Goal: Task Accomplishment & Management: Use online tool/utility

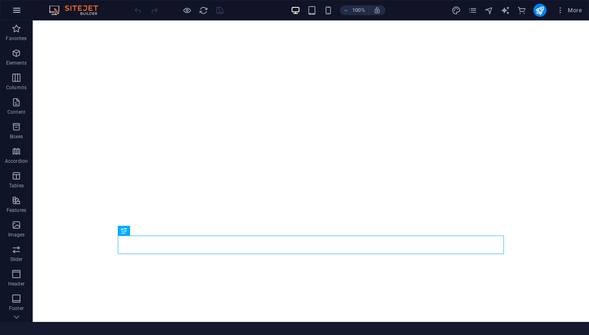
click at [16, 9] on icon "button" at bounding box center [17, 10] width 10 height 10
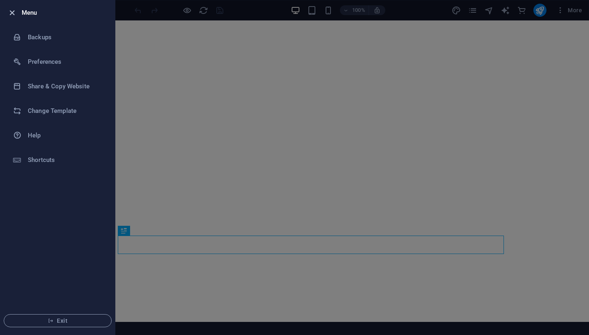
click at [14, 11] on icon "button" at bounding box center [11, 12] width 9 height 9
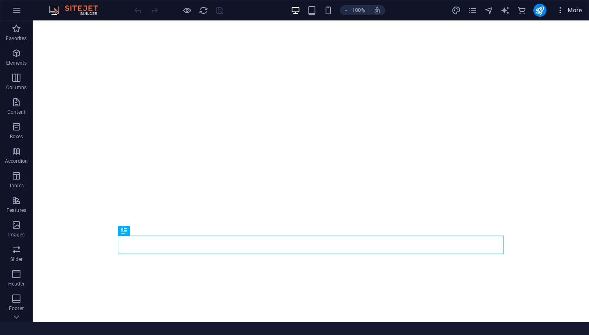
click at [574, 11] on span "More" at bounding box center [569, 10] width 26 height 8
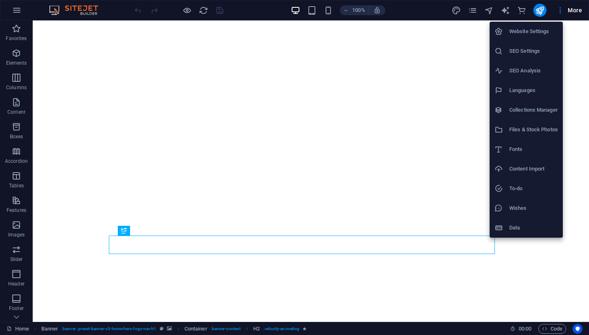
click at [535, 328] on div at bounding box center [294, 167] width 589 height 335
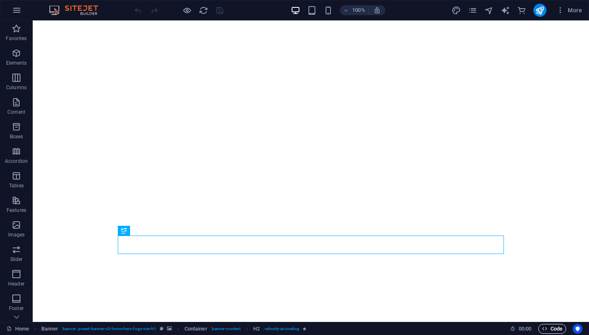
click at [546, 327] on icon "button" at bounding box center [544, 328] width 5 height 5
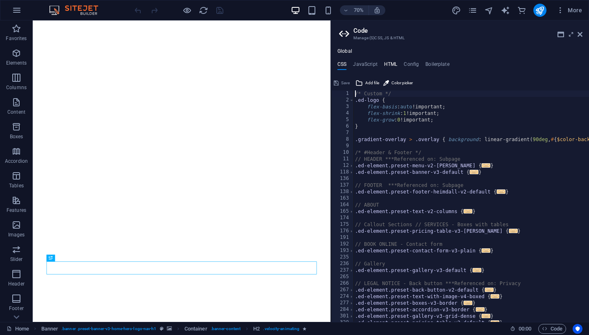
click at [388, 62] on h4 "HTML" at bounding box center [390, 65] width 13 height 9
type textarea "<a href="#main-content" class="wv-link-content button">Skip to main content</a>"
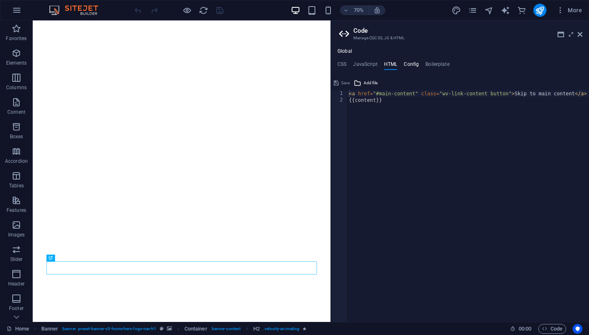
click at [415, 65] on h4 "Config" at bounding box center [411, 65] width 15 height 9
type textarea "$color-background: #F5E7D5;"
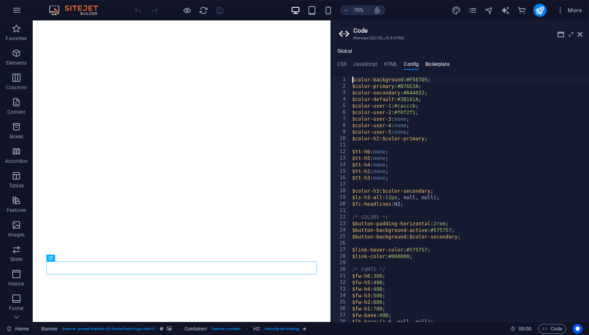
click at [432, 63] on h4 "Boilerplate" at bounding box center [437, 65] width 24 height 9
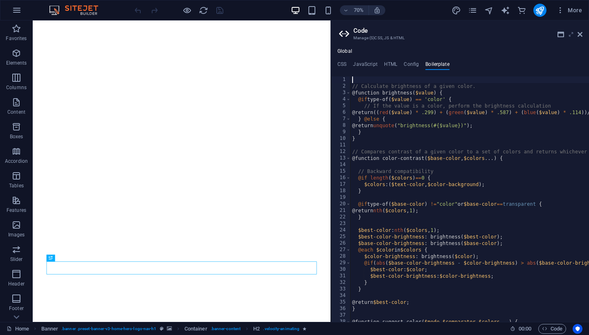
click at [571, 34] on icon at bounding box center [571, 34] width 0 height 7
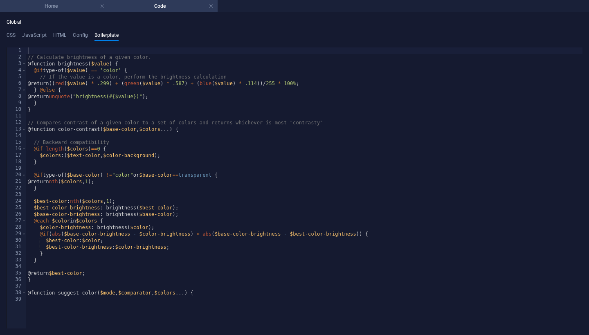
click at [82, 7] on h4 "Home" at bounding box center [54, 6] width 109 height 9
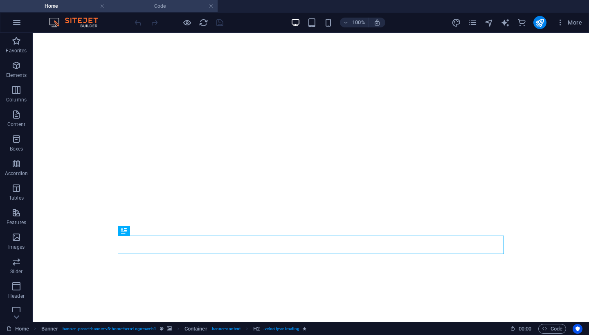
click at [161, 5] on h4 "Code" at bounding box center [163, 6] width 109 height 9
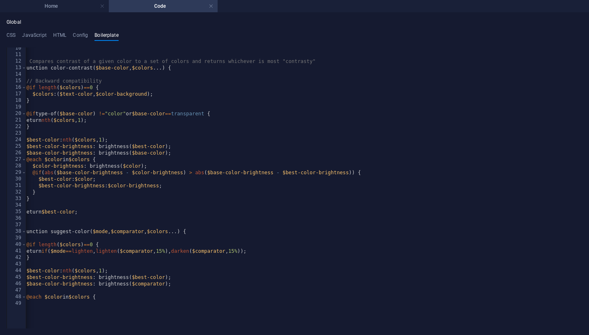
scroll to position [82, 0]
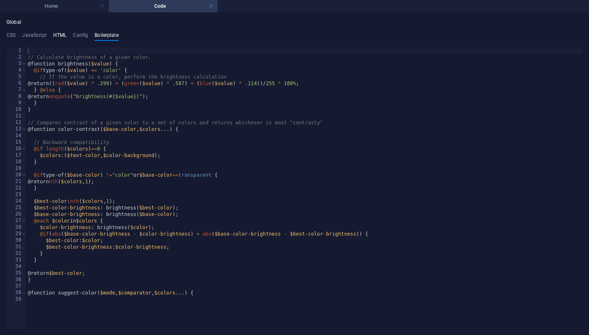
click at [64, 36] on h4 "HTML" at bounding box center [59, 36] width 13 height 9
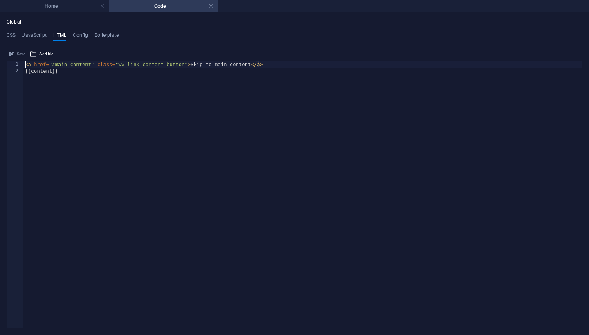
click at [79, 85] on div "< a href = "#main-content" class = "wv-link-content button" > Skip to main cont…" at bounding box center [302, 201] width 559 height 280
type textarea "{{content}}"
click at [46, 55] on span "Add file" at bounding box center [46, 54] width 14 height 10
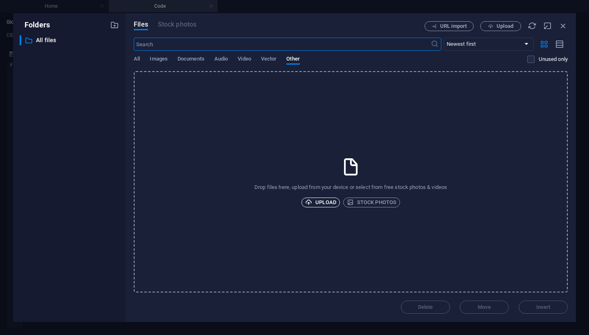
click at [322, 198] on span "Upload" at bounding box center [320, 202] width 31 height 10
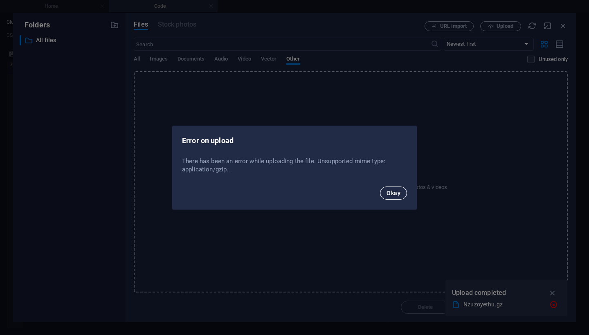
click at [392, 193] on span "Okay" at bounding box center [393, 193] width 14 height 7
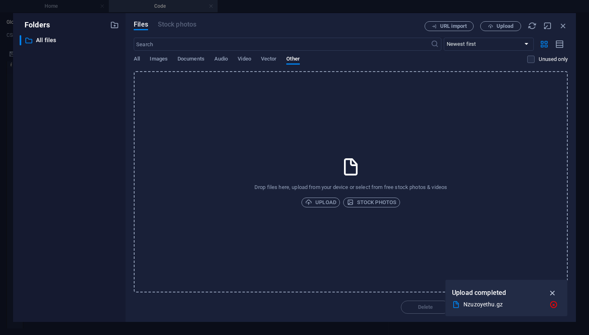
click at [554, 292] on icon "button" at bounding box center [552, 292] width 9 height 9
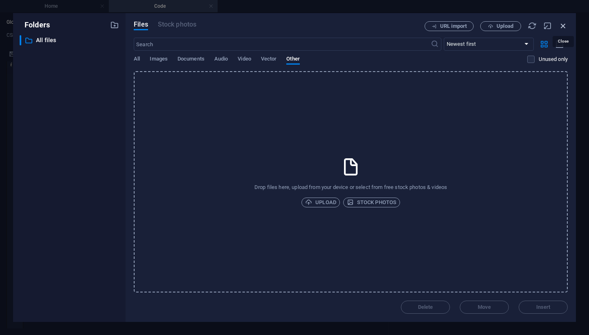
click at [563, 25] on icon "button" at bounding box center [562, 25] width 9 height 9
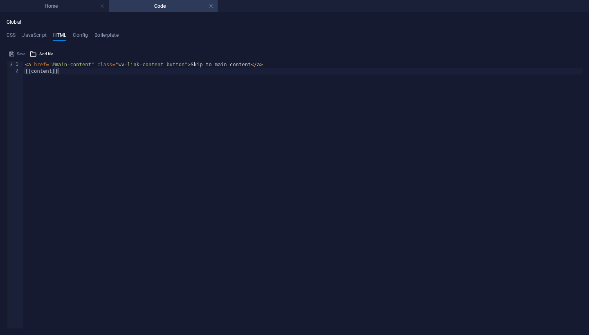
click at [60, 75] on div "< a href = "#main-content" class = "wv-link-content button" > Skip to main cont…" at bounding box center [302, 201] width 559 height 280
paste textarea "</div>"
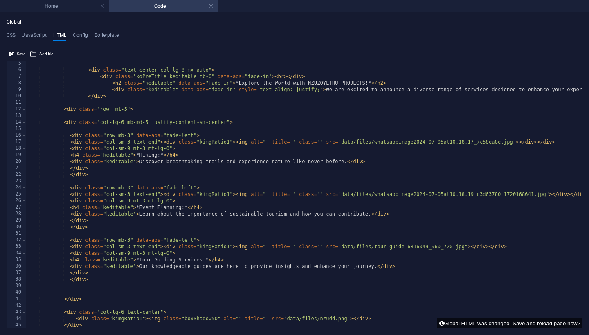
scroll to position [0, 0]
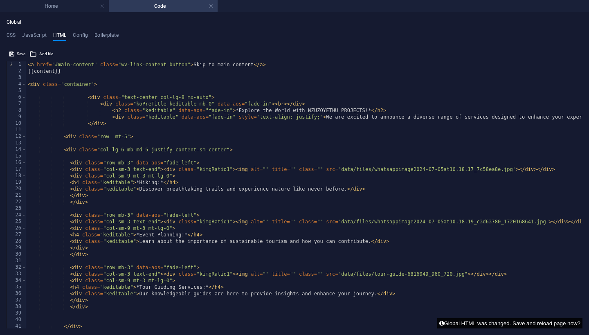
click at [537, 322] on button "Global HTML was changed. Save and reload page now?" at bounding box center [509, 323] width 145 height 10
click at [69, 9] on h4 "Home" at bounding box center [54, 6] width 109 height 9
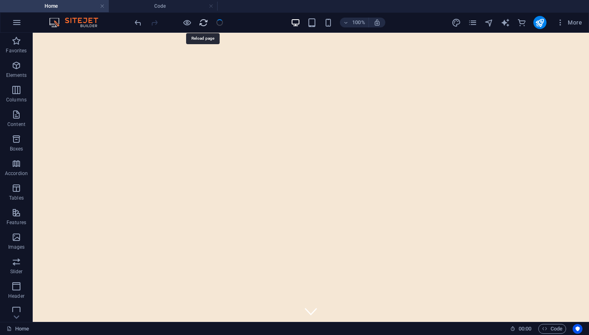
click at [205, 22] on icon "reload" at bounding box center [203, 22] width 9 height 9
click at [203, 23] on icon "reload" at bounding box center [203, 22] width 9 height 9
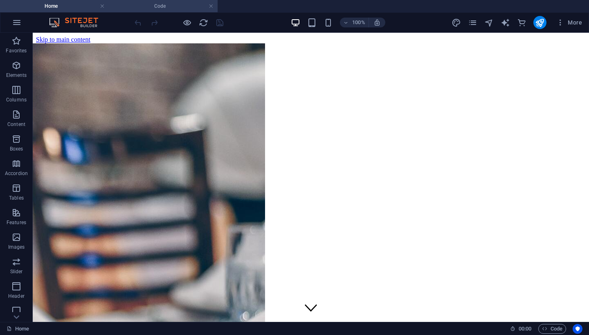
click at [150, 8] on h4 "Code" at bounding box center [163, 6] width 109 height 9
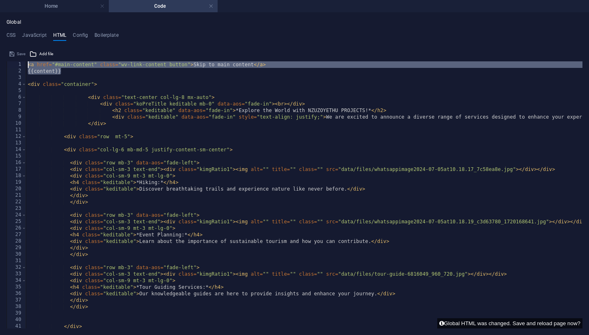
drag, startPoint x: 86, startPoint y: 72, endPoint x: 25, endPoint y: 62, distance: 62.5
click at [25, 62] on div "{{content}} 1 2 3 4 5 6 7 8 9 10 11 12 13 14 15 16 17 18 19 20 21 22 23 24 25 2…" at bounding box center [295, 194] width 576 height 267
type textarea "<a href="#main-content" class="wv-link-content button">Skip to main content</a>"
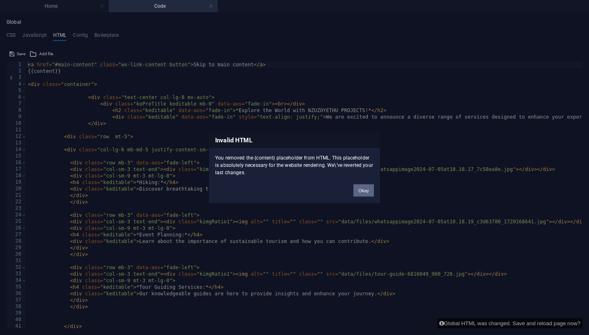
click at [363, 189] on button "Okay" at bounding box center [363, 190] width 20 height 12
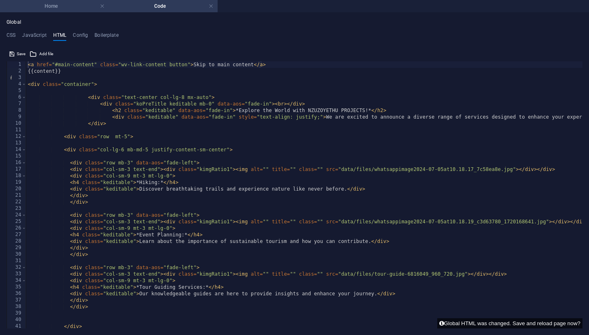
click at [72, 7] on h4 "Home" at bounding box center [54, 6] width 109 height 9
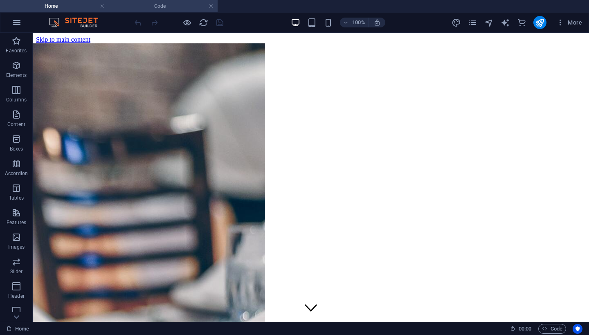
click at [137, 4] on h4 "Code" at bounding box center [163, 6] width 109 height 9
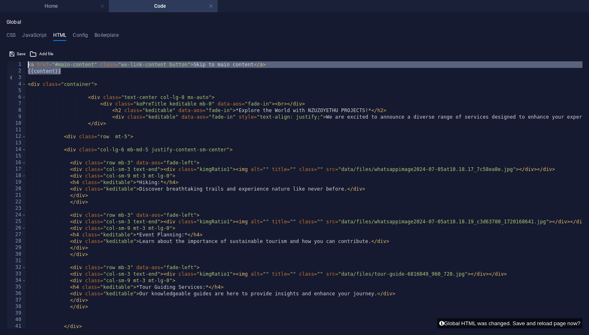
drag, startPoint x: 79, startPoint y: 72, endPoint x: 27, endPoint y: 60, distance: 52.9
click at [27, 60] on div "{{content}} 1 2 3 4 5 6 7 8 9 10 11 12 13 14 15 16 17 18 19 20 21 22 23 24 25 2…" at bounding box center [295, 187] width 576 height 281
type textarea "<a href="#main-content" class="wv-link-content button">Skip to main content</a>"
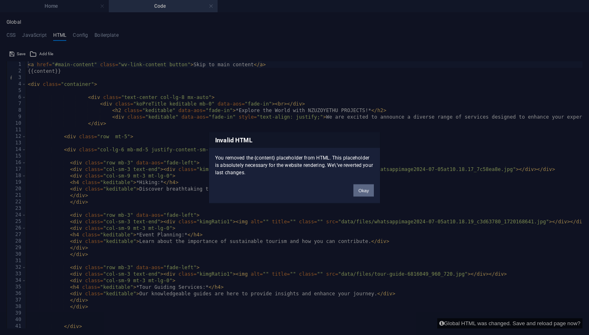
click at [366, 191] on button "Okay" at bounding box center [363, 190] width 20 height 12
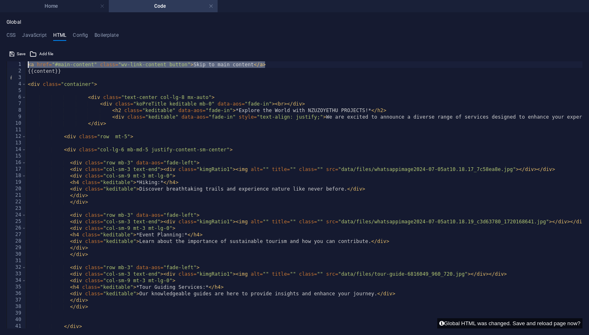
drag, startPoint x: 270, startPoint y: 65, endPoint x: 34, endPoint y: 61, distance: 236.8
click at [34, 61] on div "<a href="#main-content" class="wv-link-content button">Skip to main content</a>…" at bounding box center [295, 187] width 576 height 281
click at [44, 104] on div "{{content}} < div class = "container" > < div class = "text-center col-lg-8 mx-…" at bounding box center [490, 201] width 928 height 280
type textarea "<div class="koPreTitle keditable mb-0" data-aos="fade-in"><br></div>"
click at [48, 68] on div "{{content}} < div class = "container" > < div class = "text-center col-lg-8 mx-…" at bounding box center [490, 201] width 928 height 280
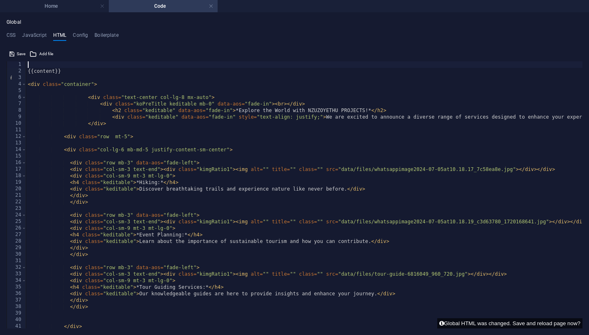
click at [49, 70] on div "{{content}} < div class = "container" > < div class = "text-center col-lg-8 mx-…" at bounding box center [490, 201] width 928 height 280
type textarea "{{content}}"
click at [7, 33] on h4 "CSS" at bounding box center [11, 36] width 9 height 9
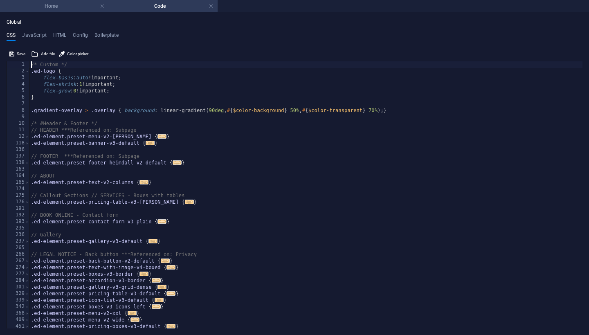
click at [57, 11] on li "Home" at bounding box center [54, 6] width 109 height 12
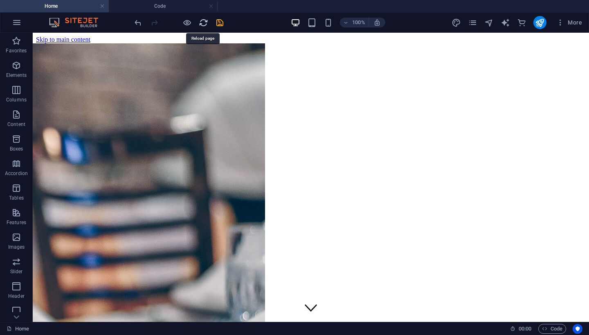
click at [204, 22] on icon "reload" at bounding box center [203, 22] width 9 height 9
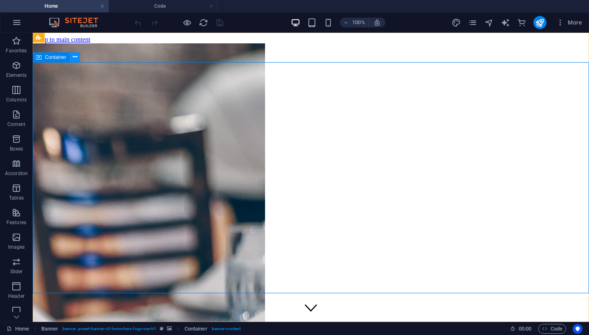
click at [74, 60] on icon at bounding box center [75, 57] width 4 height 9
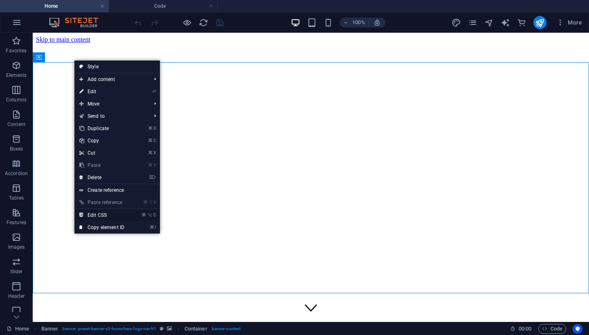
click at [103, 211] on link "⌘ ⌥ C Edit CSS" at bounding box center [101, 215] width 55 height 12
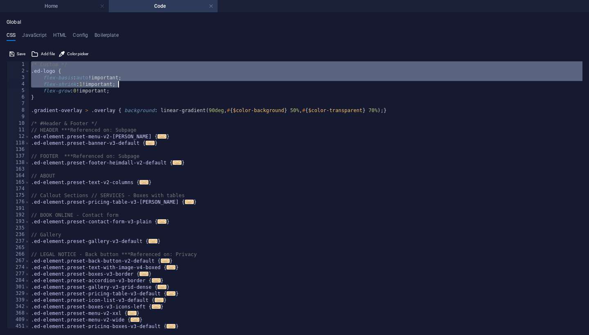
drag, startPoint x: 31, startPoint y: 64, endPoint x: 224, endPoint y: 81, distance: 193.4
click at [224, 81] on div "/* Custom */ .ed-logo { flex-basis : auto !important; flex-shrink : 1 !importan…" at bounding box center [305, 201] width 553 height 280
click at [234, 144] on div "/* Custom */ .ed-logo { flex-basis : auto !important; flex-shrink : 1 !importan…" at bounding box center [305, 201] width 553 height 280
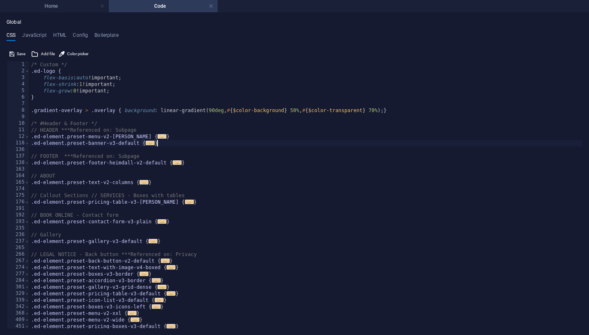
click at [157, 137] on span "..." at bounding box center [161, 136] width 9 height 4
type textarea ".ed-element.preset-menu-v2-[PERSON_NAME] {"
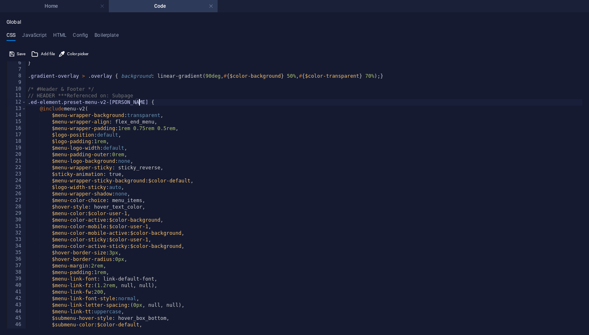
scroll to position [37, 0]
